Goal: Check status

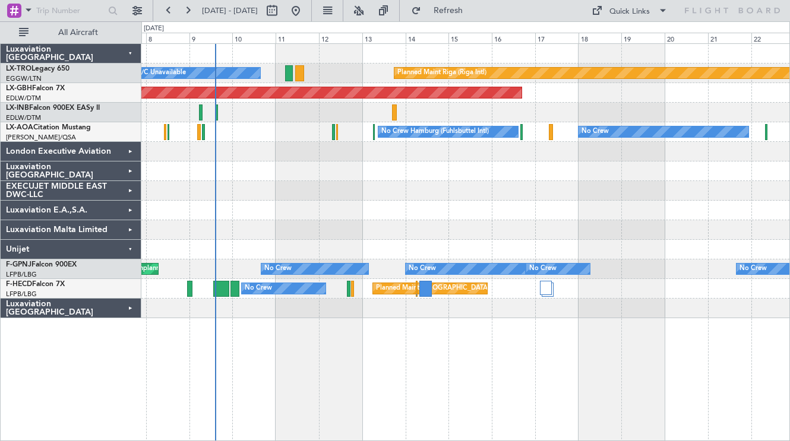
click at [308, 191] on div at bounding box center [465, 191] width 648 height 20
click at [466, 6] on button "Refresh" at bounding box center [441, 10] width 71 height 19
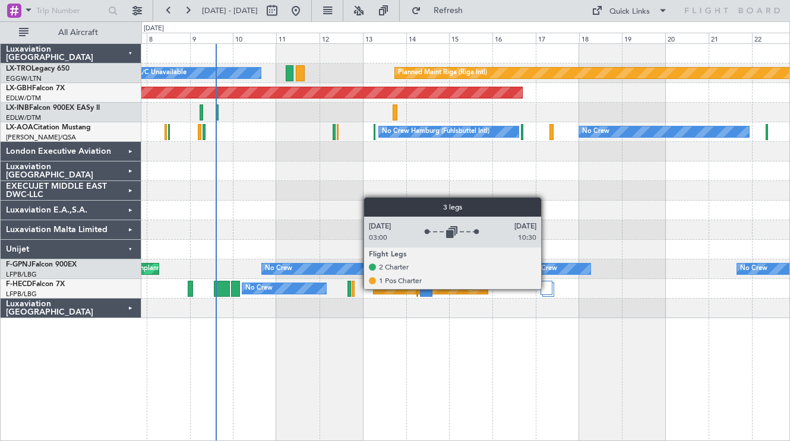
click at [546, 289] on div at bounding box center [547, 288] width 12 height 14
